Goal: Task Accomplishment & Management: Manage account settings

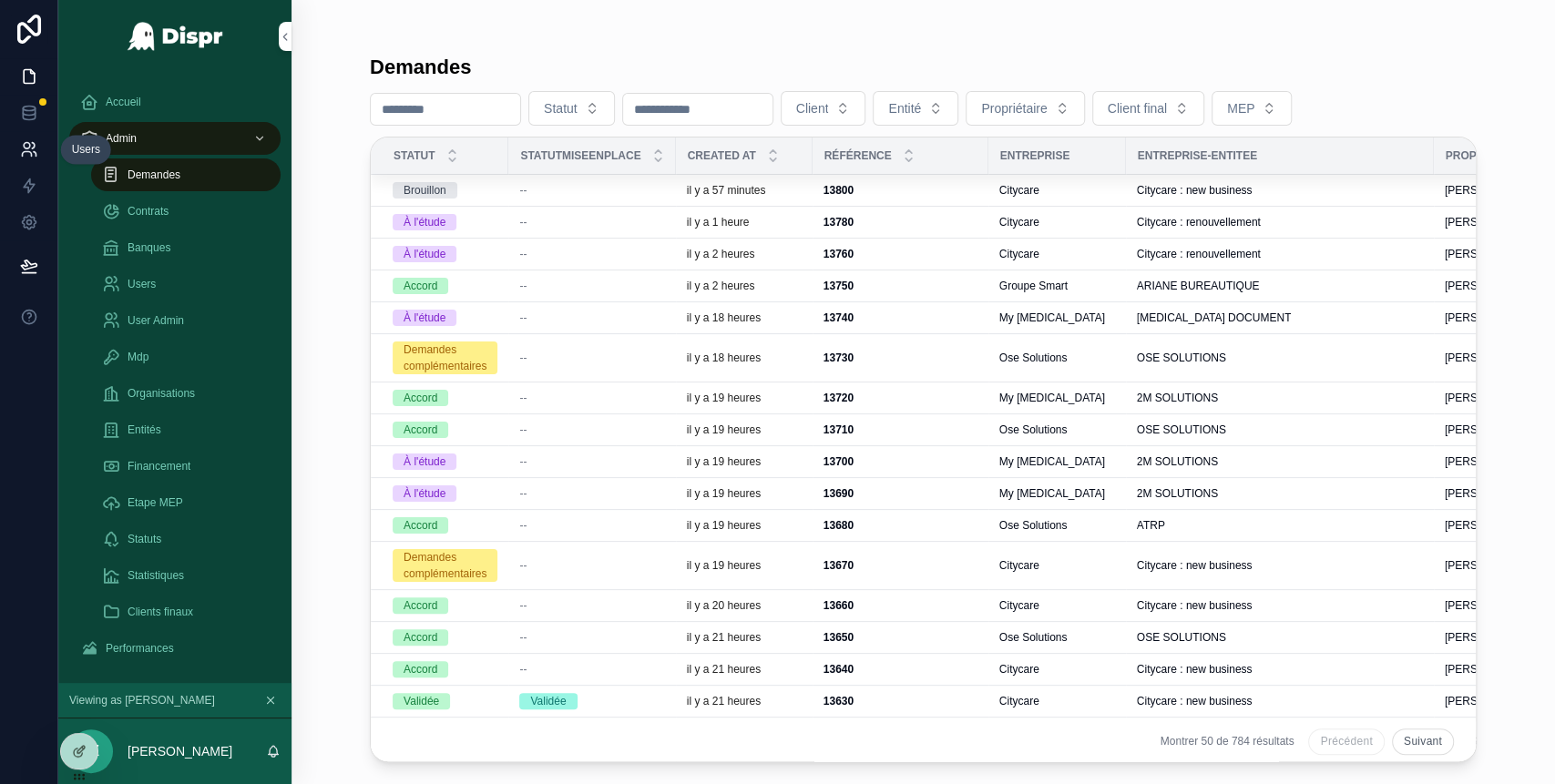
click at [28, 143] on icon at bounding box center [27, 146] width 6 height 6
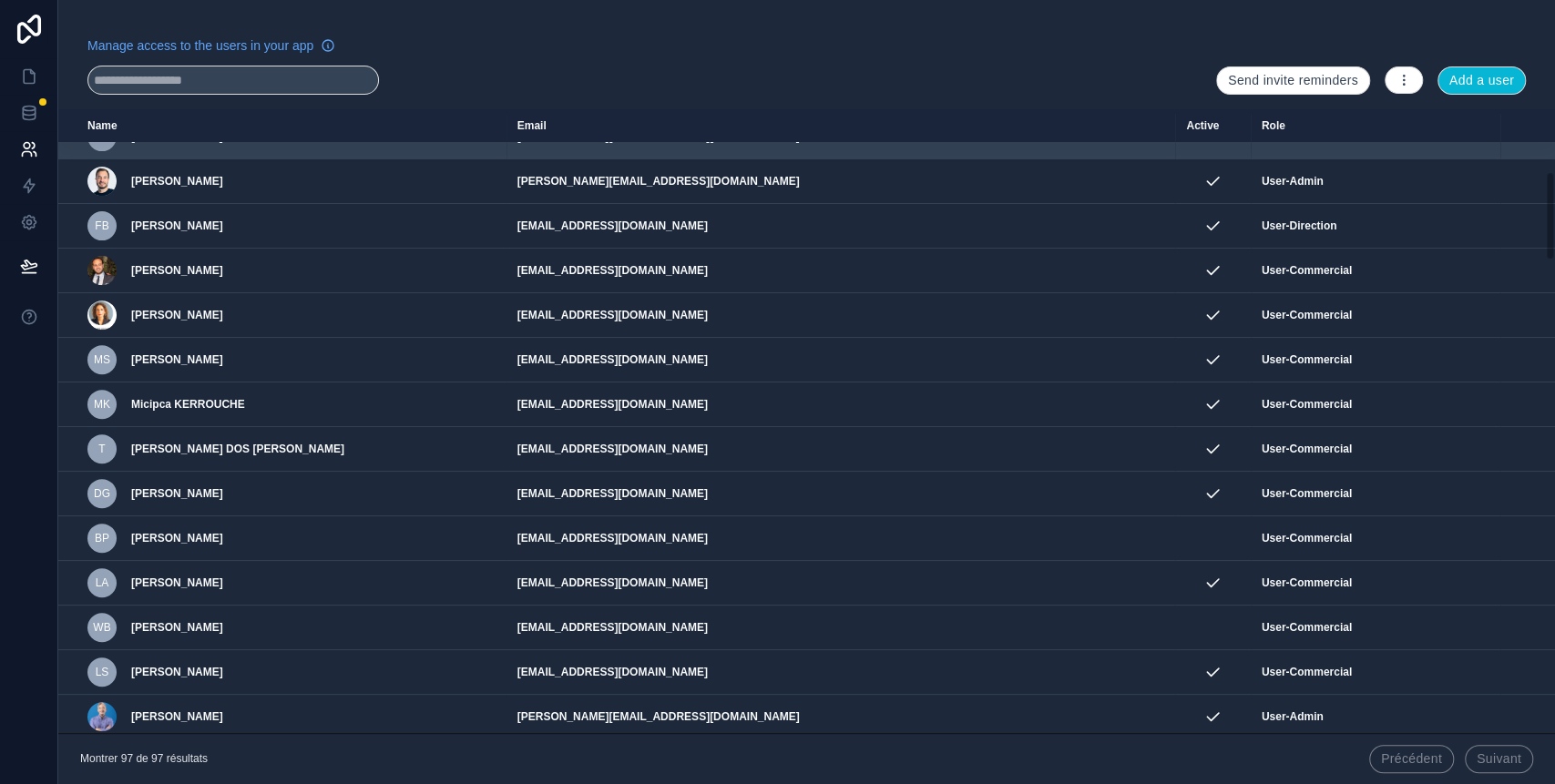
scroll to position [436, 0]
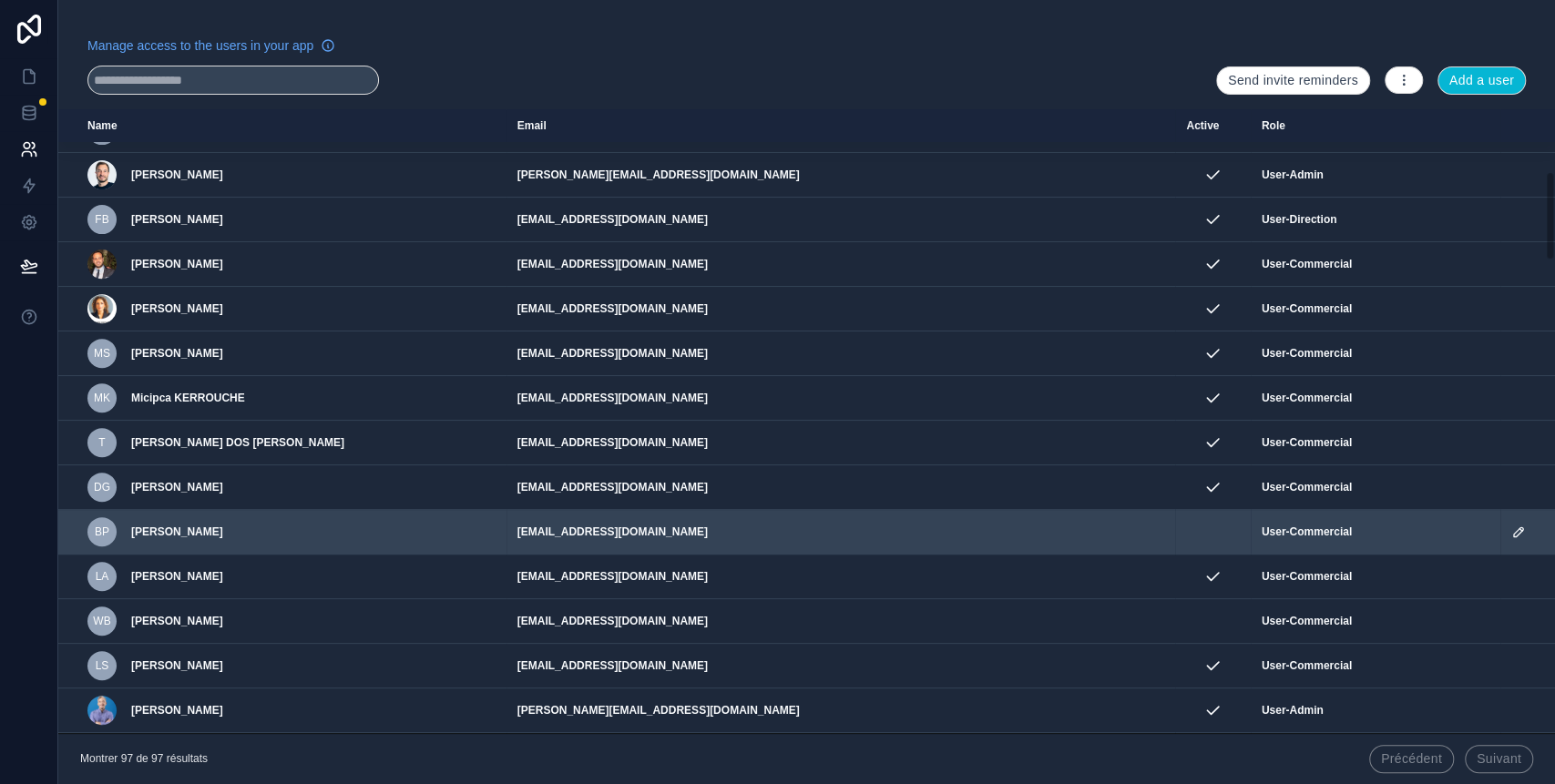
click at [1513, 531] on icon "scrollable content" at bounding box center [1518, 532] width 9 height 9
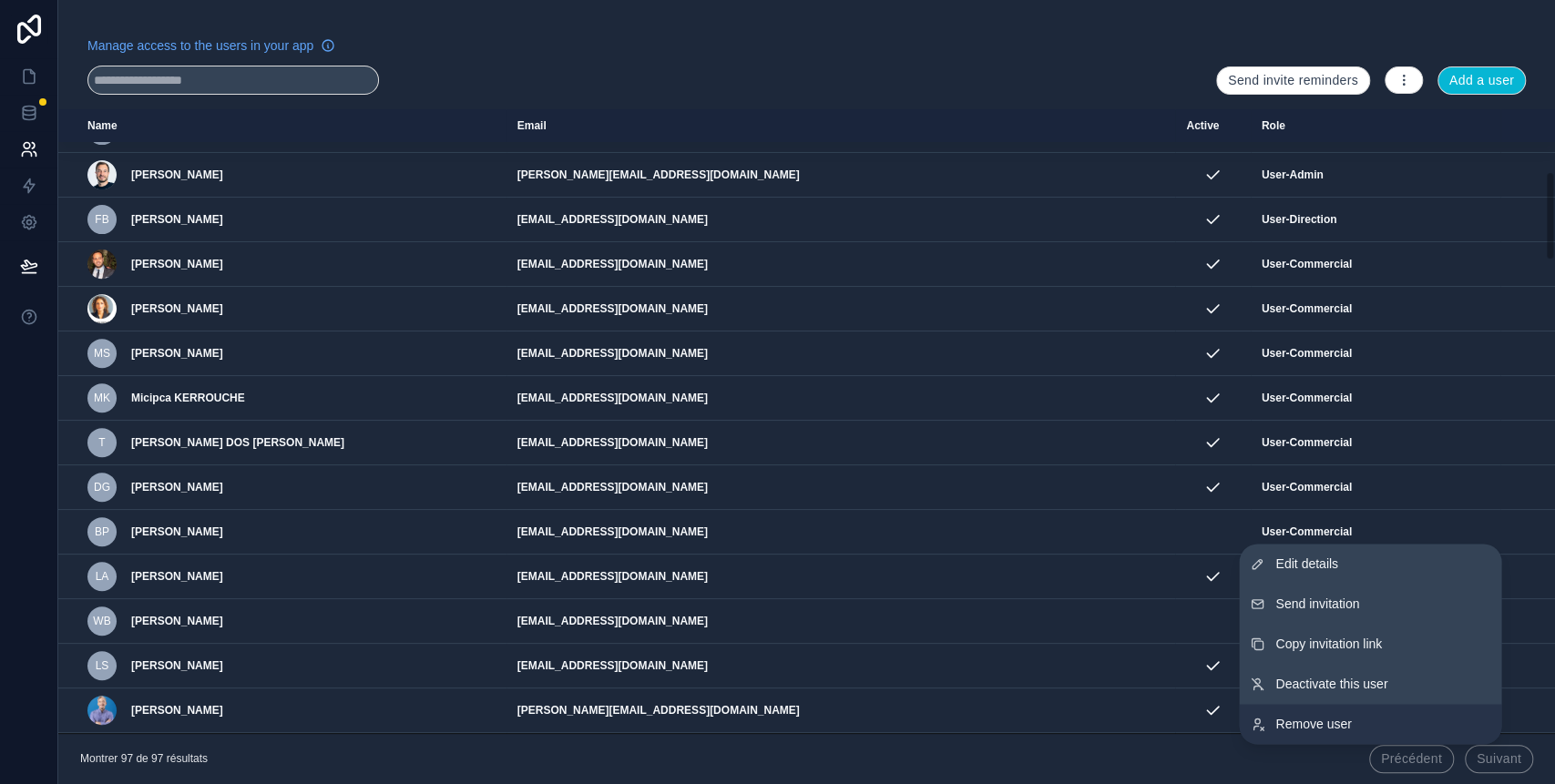
click at [1314, 713] on link "Remove user" at bounding box center [1371, 723] width 263 height 40
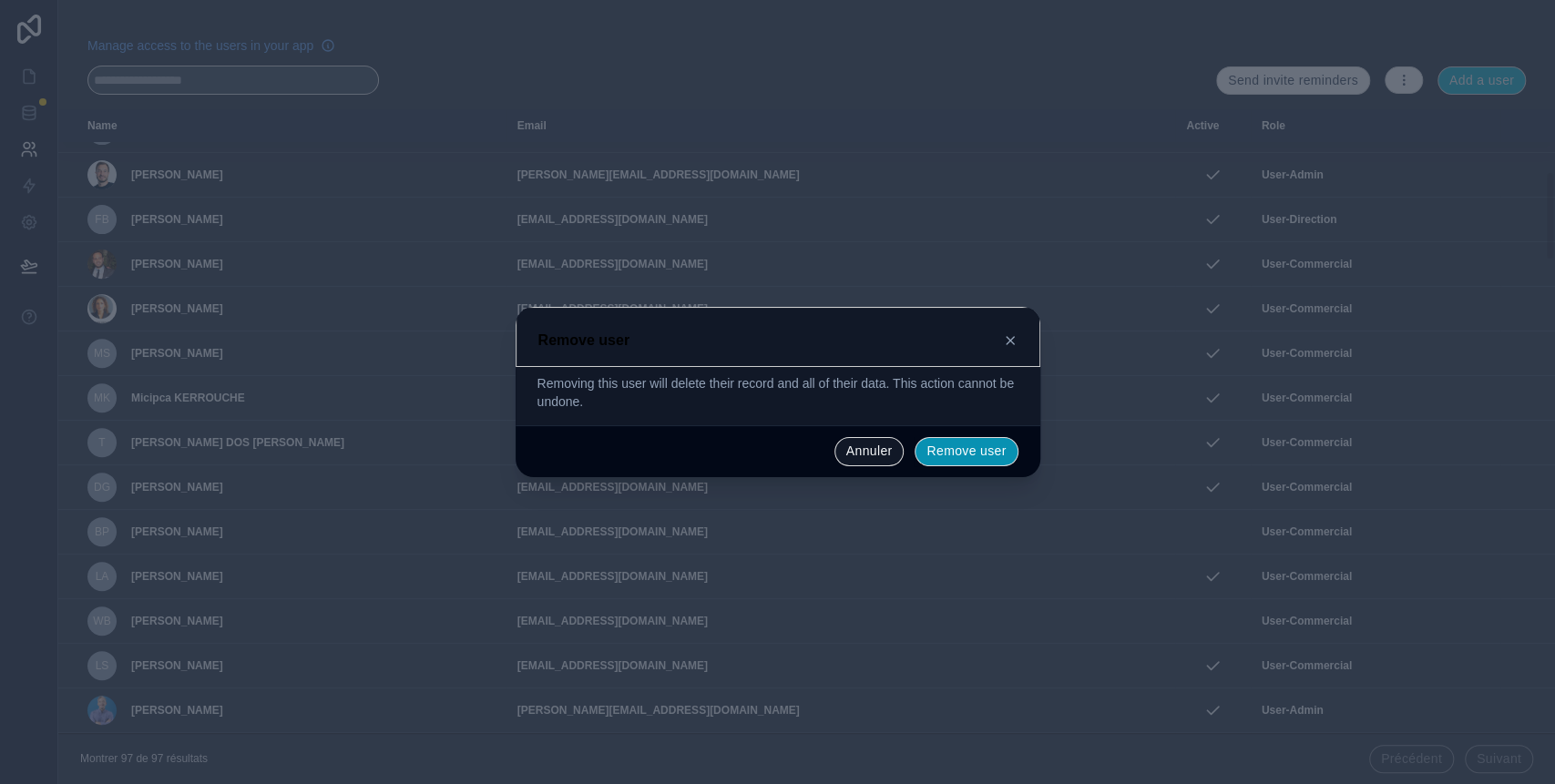
click at [942, 453] on button "Remove user" at bounding box center [966, 452] width 103 height 30
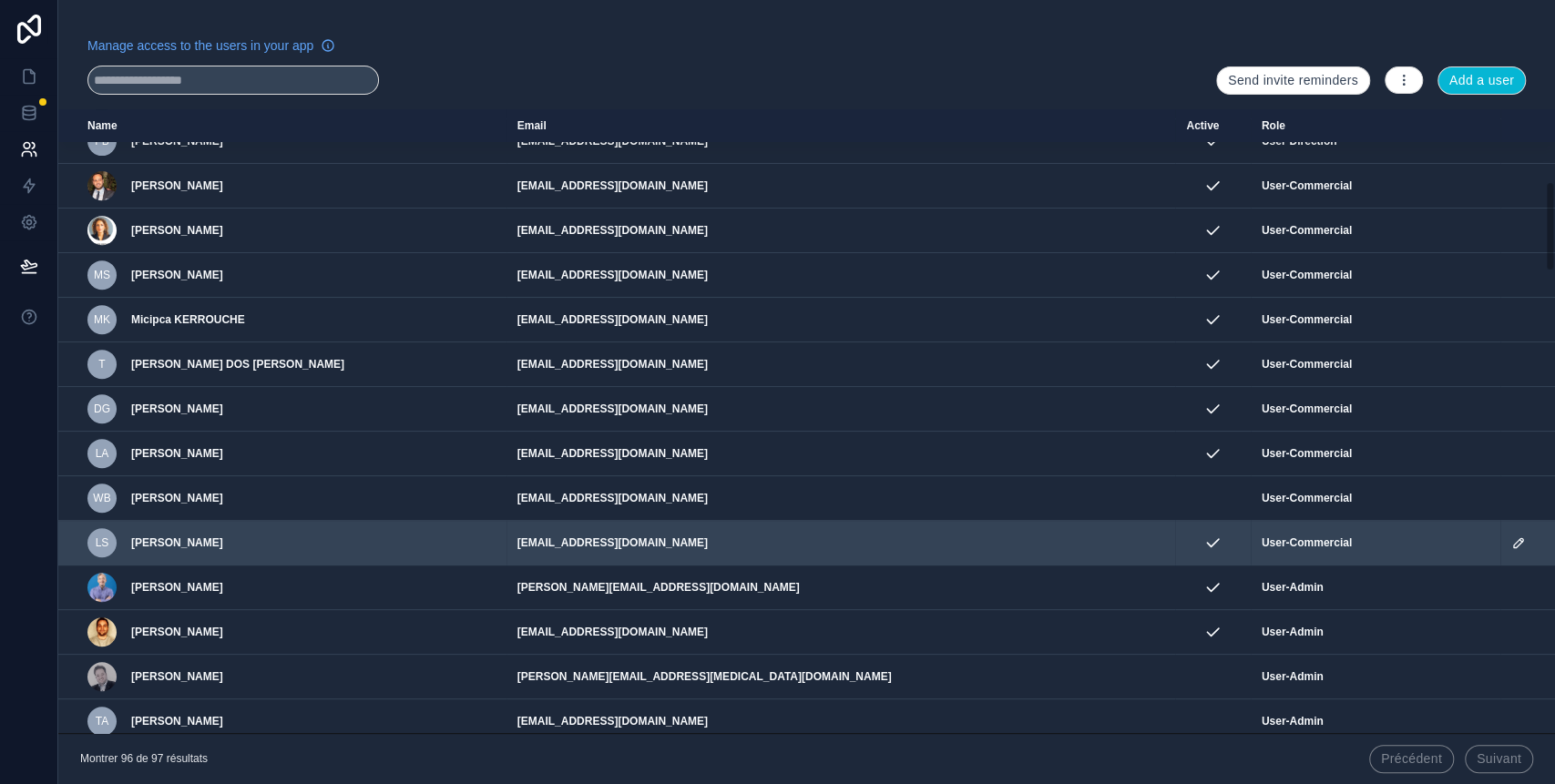
scroll to position [490, 0]
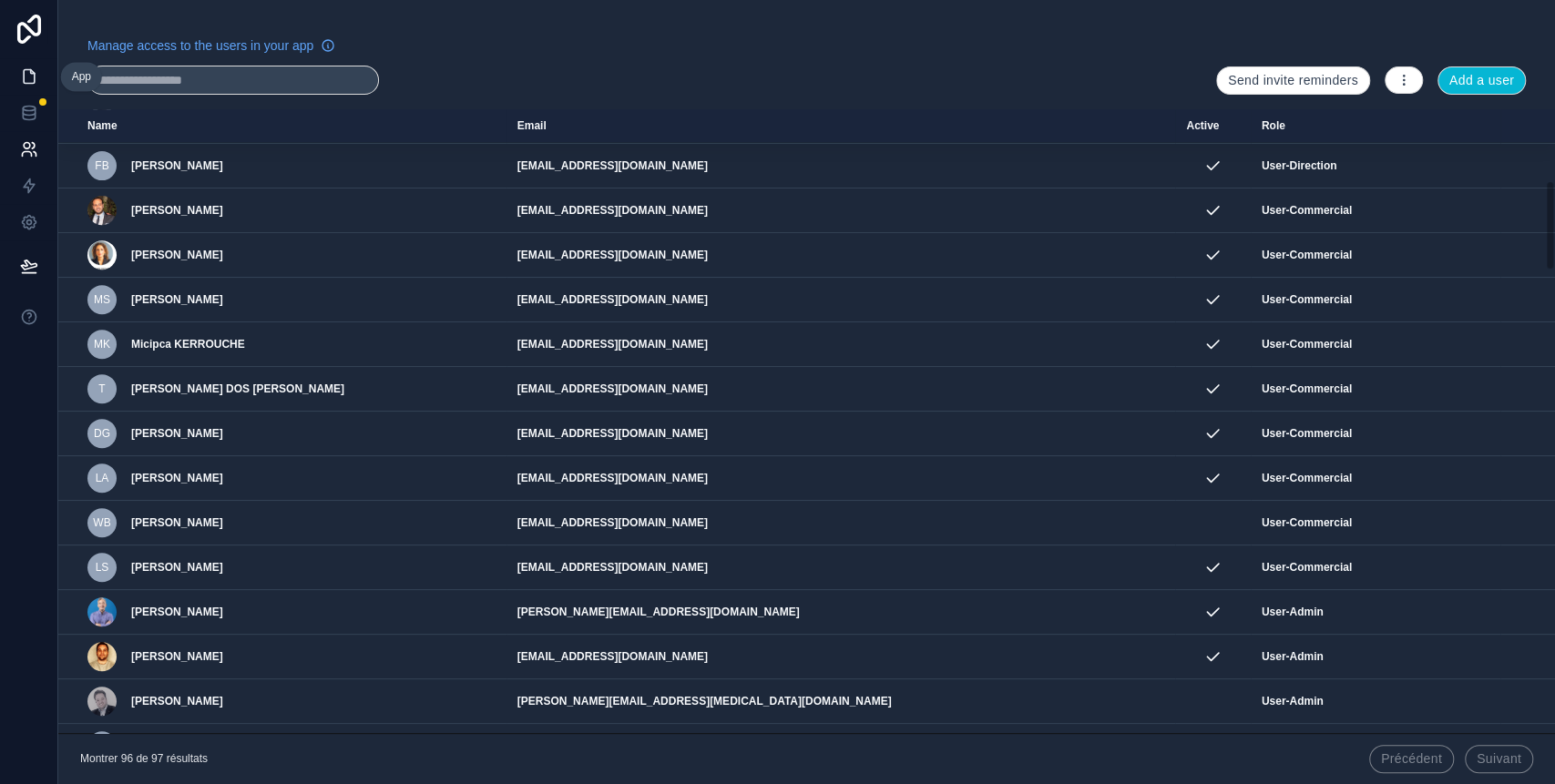
click at [30, 80] on icon at bounding box center [30, 77] width 19 height 18
